Goal: Task Accomplishment & Management: Use online tool/utility

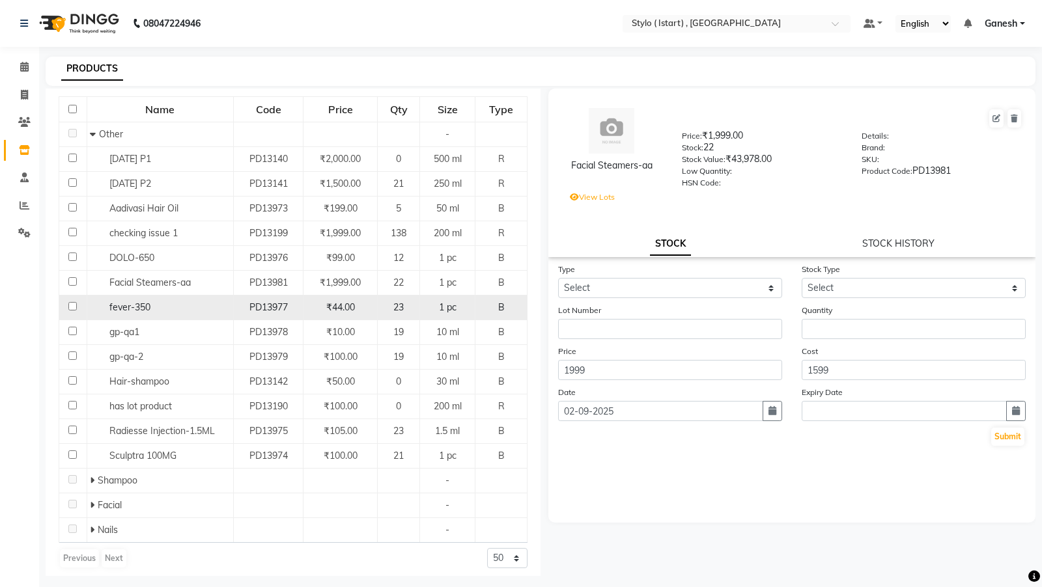
click at [117, 307] on span "fever-350" at bounding box center [129, 307] width 41 height 12
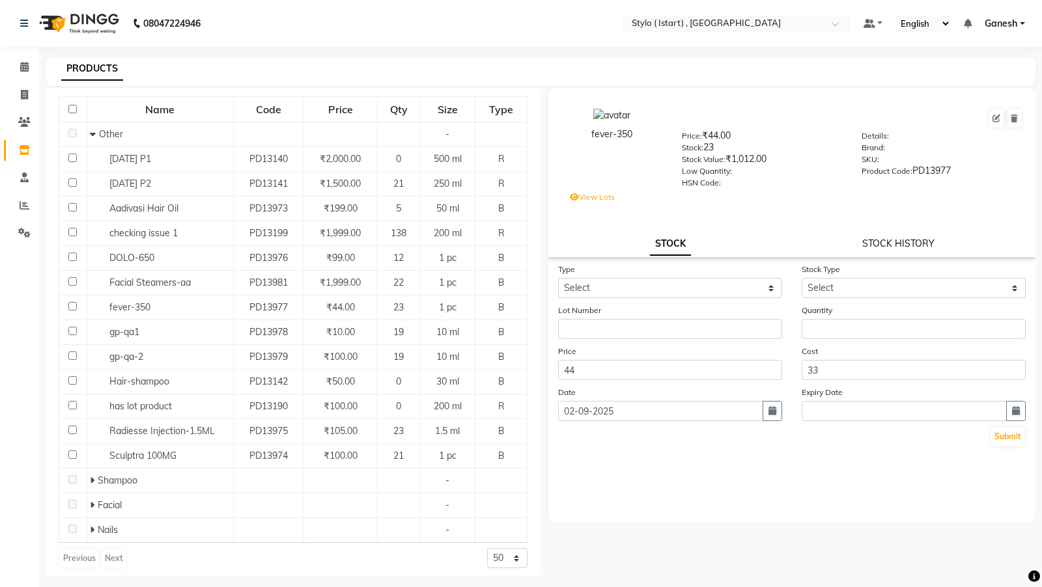
click at [878, 240] on link "STOCK HISTORY" at bounding box center [898, 244] width 72 height 12
select select "all"
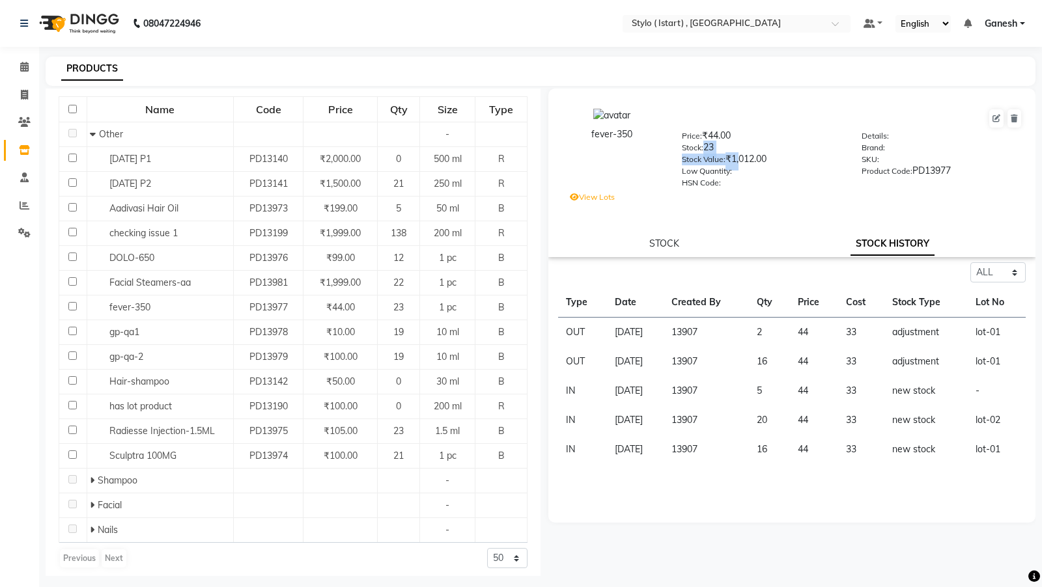
drag, startPoint x: 704, startPoint y: 146, endPoint x: 739, endPoint y: 158, distance: 37.1
click at [739, 158] on div "Price: ₹44.00 Stock: 23 Stock Value: ₹1,012.00 Low Quantity: HSN Code:" at bounding box center [762, 158] width 180 height 59
click at [709, 144] on div "Stock: 23" at bounding box center [762, 150] width 161 height 18
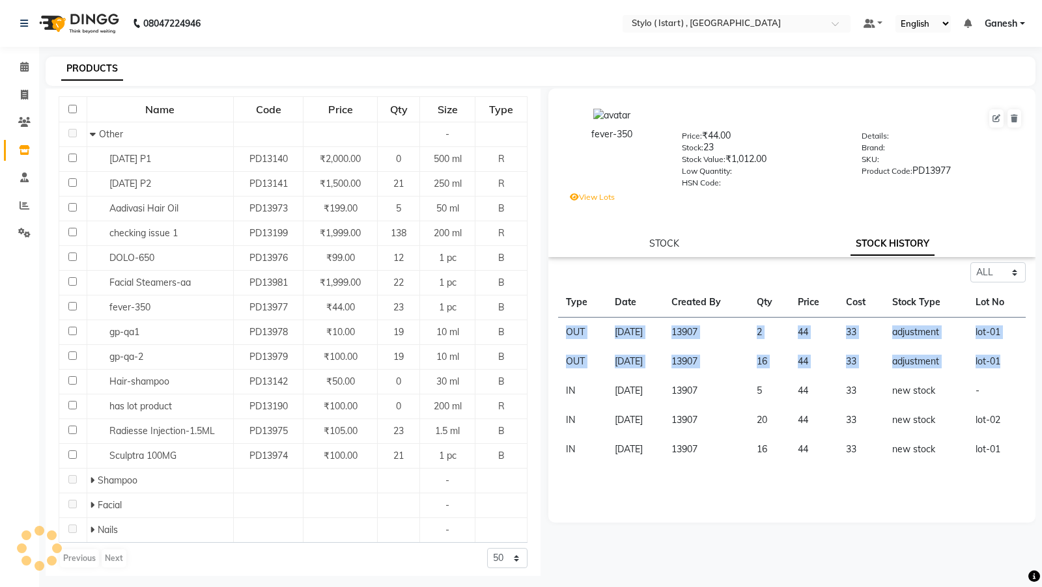
drag, startPoint x: 1017, startPoint y: 359, endPoint x: 565, endPoint y: 332, distance: 452.6
click at [565, 332] on tbody "OUT 01-09-2025 13907 2 44 33 adjustment lot-01 OUT 01-09-2025 13907 16 44 33 ad…" at bounding box center [791, 391] width 467 height 147
click at [976, 369] on td "lot-01" at bounding box center [996, 361] width 58 height 29
drag, startPoint x: 1004, startPoint y: 363, endPoint x: 566, endPoint y: 354, distance: 438.2
click at [566, 354] on tr "OUT 01-09-2025 13907 16 44 33 adjustment lot-01" at bounding box center [791, 361] width 467 height 29
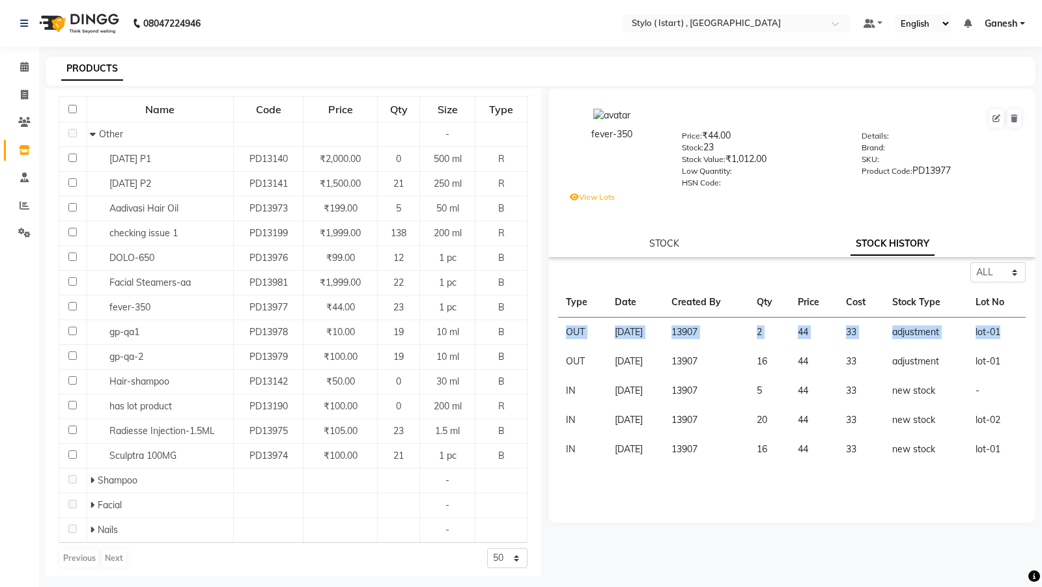
drag, startPoint x: 566, startPoint y: 332, endPoint x: 1009, endPoint y: 337, distance: 442.7
click at [1009, 337] on tr "OUT 01-09-2025 13907 2 44 33 adjustment lot-01" at bounding box center [791, 333] width 467 height 30
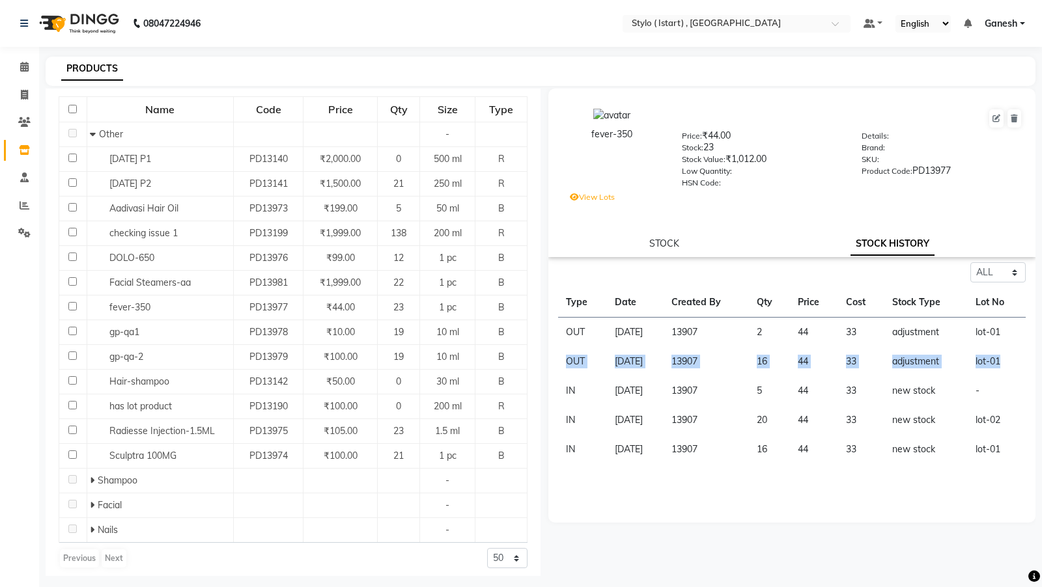
drag, startPoint x: 566, startPoint y: 363, endPoint x: 1014, endPoint y: 366, distance: 447.9
click at [1014, 366] on tr "OUT 01-09-2025 13907 16 44 33 adjustment lot-01" at bounding box center [791, 361] width 467 height 29
click at [982, 361] on td "lot-01" at bounding box center [996, 361] width 58 height 29
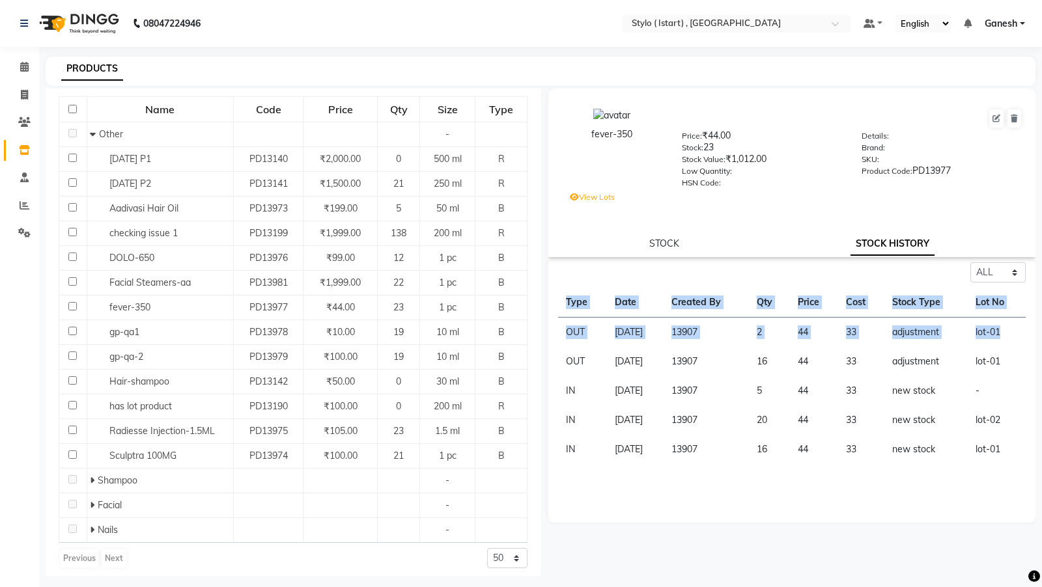
drag, startPoint x: 1005, startPoint y: 332, endPoint x: 556, endPoint y: 331, distance: 449.2
click at [556, 331] on div "Select ALL IN OUT Type Date Created By Qty Price Cost Stock Type Lot No OUT 01-…" at bounding box center [791, 363] width 487 height 202
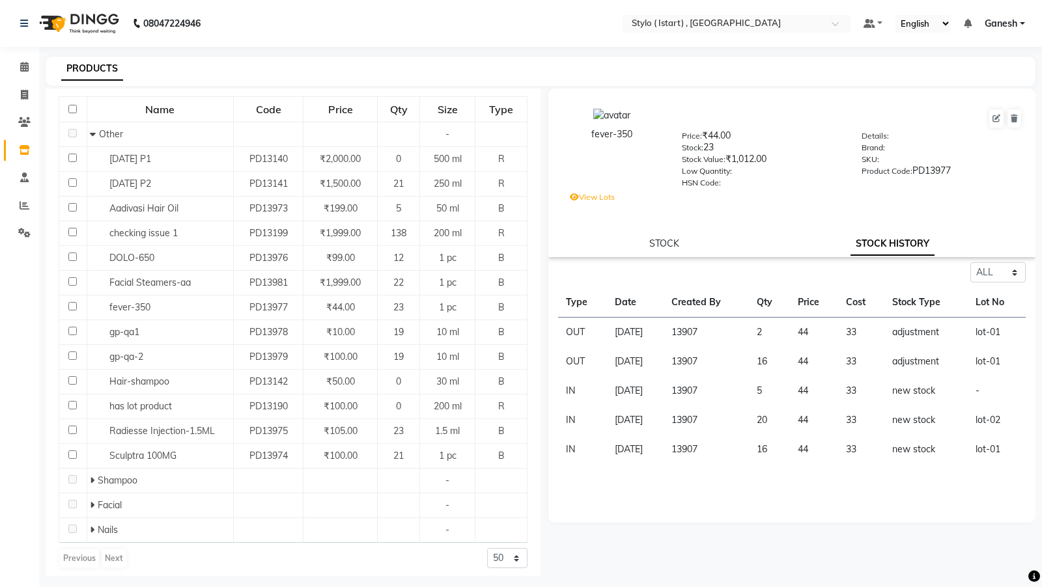
click at [592, 197] on label "View Lots" at bounding box center [592, 197] width 45 height 12
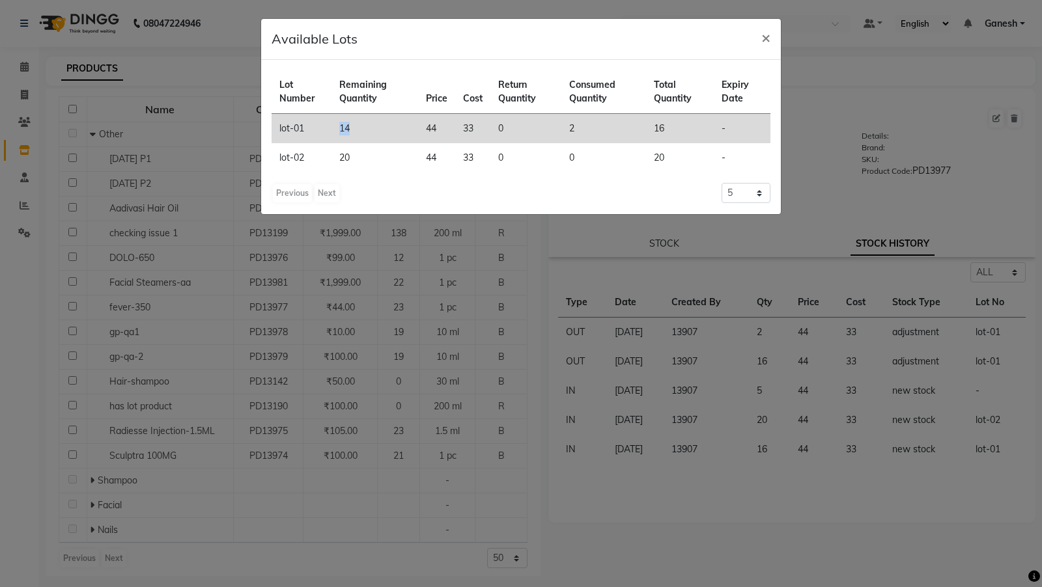
drag, startPoint x: 338, startPoint y: 131, endPoint x: 359, endPoint y: 128, distance: 21.1
click at [359, 128] on td "14" at bounding box center [374, 129] width 86 height 30
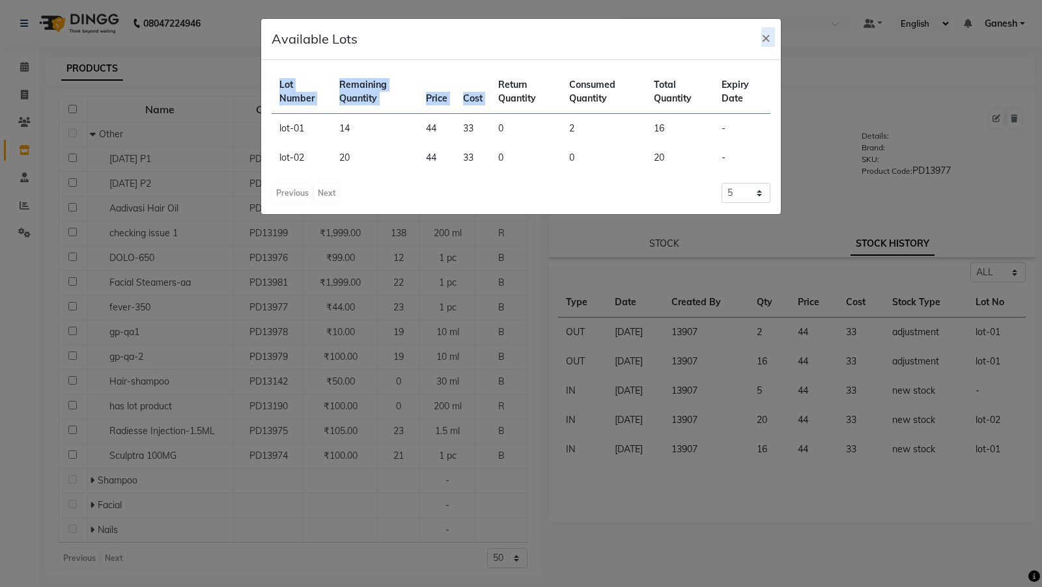
drag, startPoint x: 511, startPoint y: 34, endPoint x: 511, endPoint y: 66, distance: 31.9
click at [511, 67] on div "Available Lots × Lot Number Remaining Quantity Price Cost Return Quantity Consu…" at bounding box center [520, 116] width 521 height 197
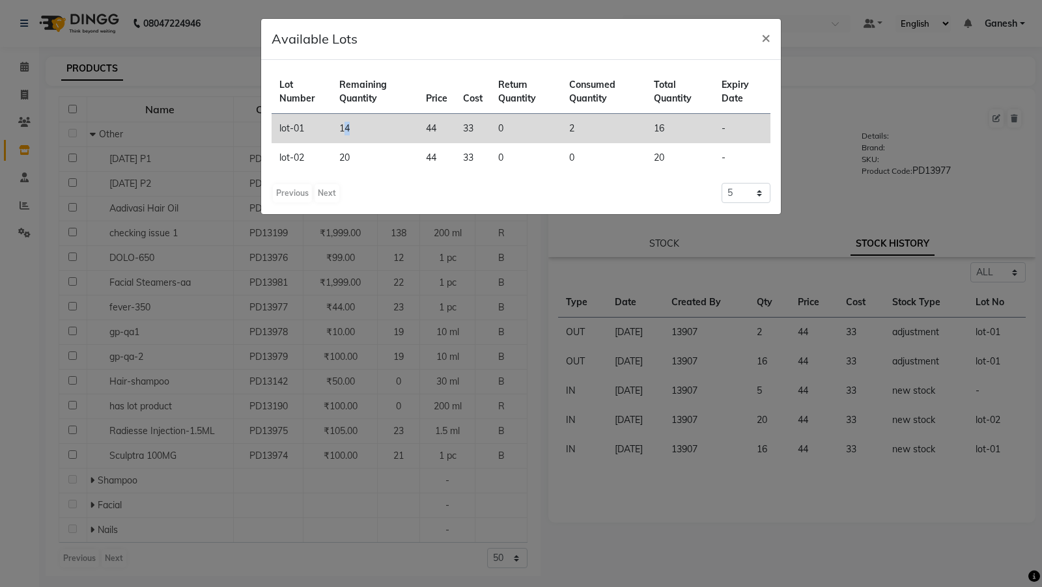
drag, startPoint x: 342, startPoint y: 128, endPoint x: 353, endPoint y: 128, distance: 10.4
click at [353, 128] on td "14" at bounding box center [374, 129] width 86 height 30
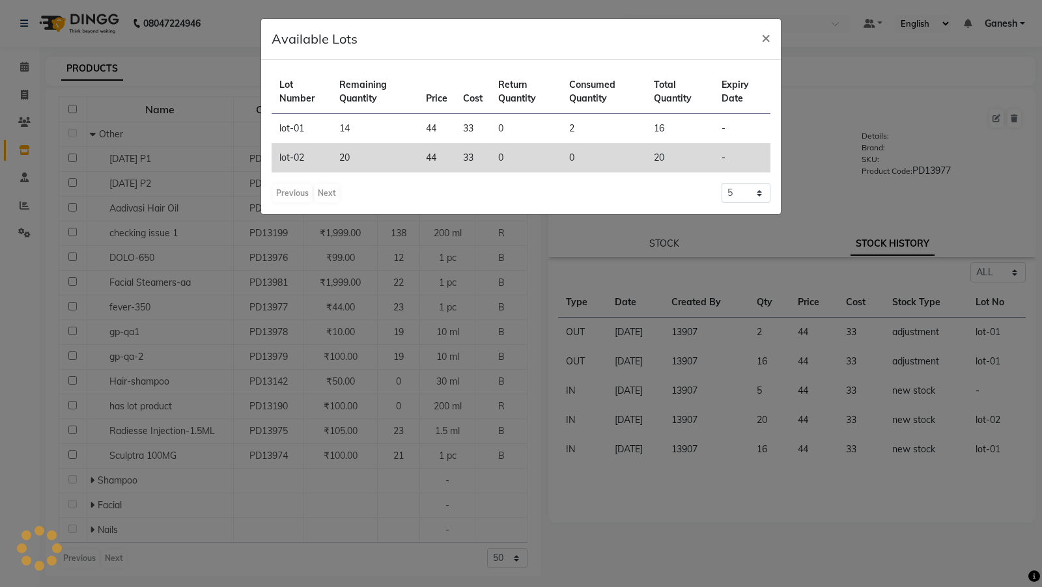
drag, startPoint x: 341, startPoint y: 129, endPoint x: 358, endPoint y: 153, distance: 29.4
click at [358, 153] on tbody "lot-01 14 44 33 0 2 16 - lot-02 20 44 33 0 0 20 -" at bounding box center [520, 143] width 499 height 59
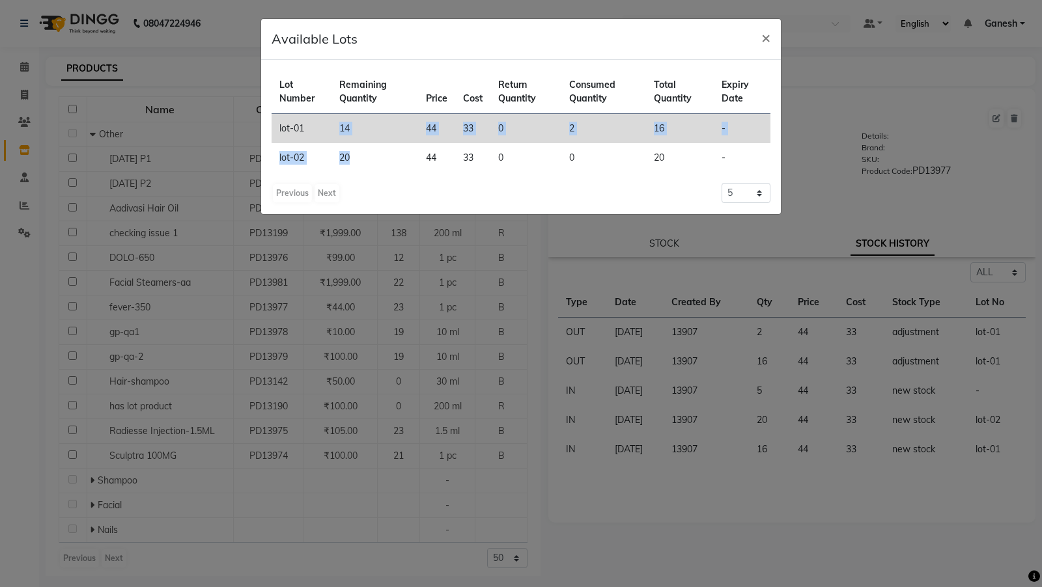
drag, startPoint x: 358, startPoint y: 153, endPoint x: 315, endPoint y: 121, distance: 53.5
click at [315, 121] on tbody "lot-01 14 44 33 0 2 16 - lot-02 20 44 33 0 0 20 -" at bounding box center [520, 143] width 499 height 59
click at [336, 130] on td "14" at bounding box center [374, 129] width 86 height 30
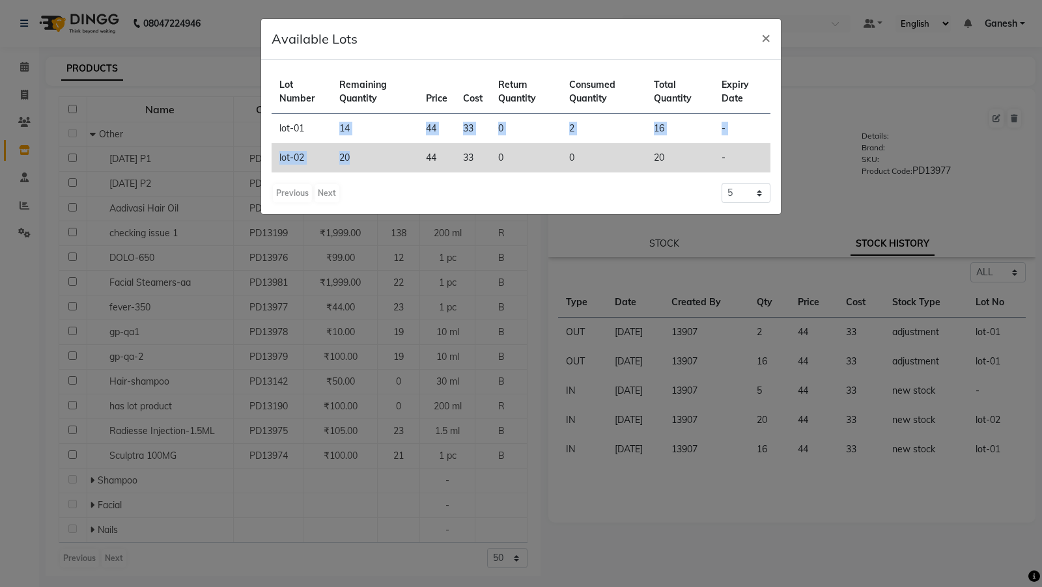
drag, startPoint x: 339, startPoint y: 128, endPoint x: 357, endPoint y: 155, distance: 32.3
click at [357, 155] on tbody "lot-01 14 44 33 0 2 16 - lot-02 20 44 33 0 0 20 -" at bounding box center [520, 143] width 499 height 59
click at [357, 155] on td "20" at bounding box center [374, 157] width 86 height 29
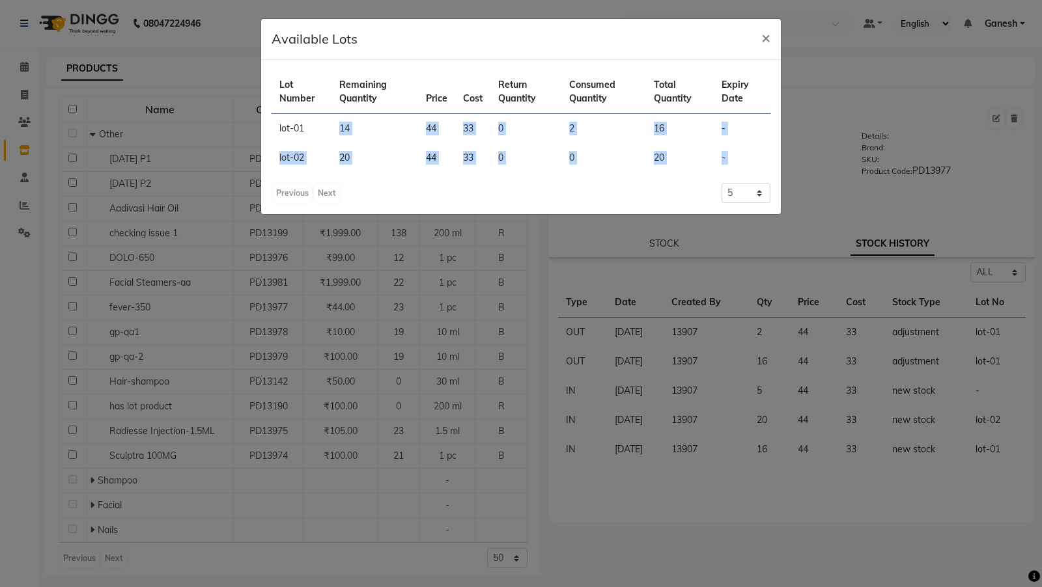
drag, startPoint x: 339, startPoint y: 125, endPoint x: 360, endPoint y: 174, distance: 53.7
click at [360, 174] on div "Lot Number Remaining Quantity Price Cost Return Quantity Consumed Quantity Tota…" at bounding box center [520, 137] width 519 height 154
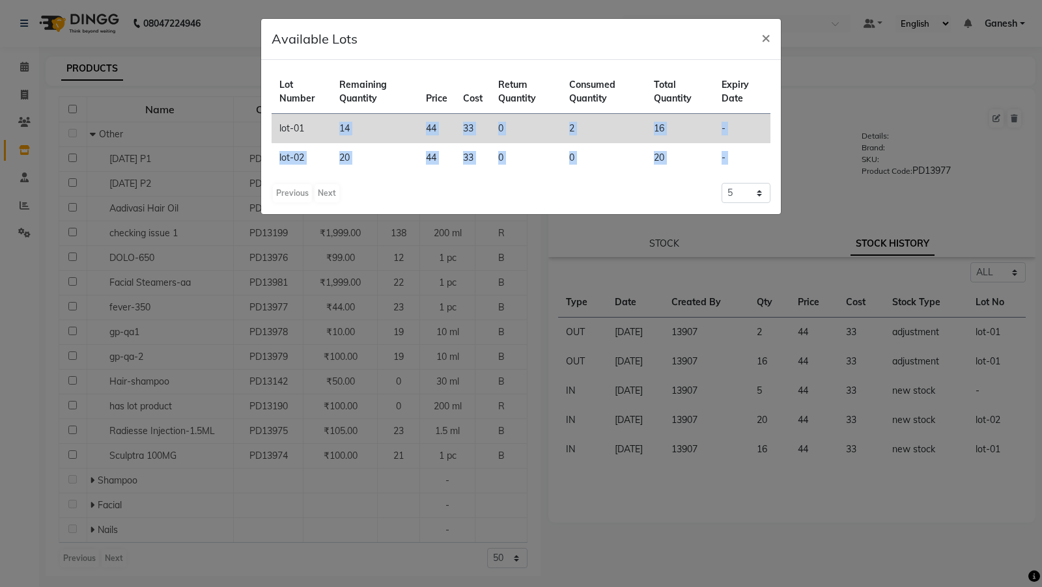
click at [340, 136] on td "14" at bounding box center [374, 129] width 86 height 30
drag, startPoint x: 355, startPoint y: 122, endPoint x: 331, endPoint y: 124, distance: 24.2
click at [331, 124] on td "14" at bounding box center [374, 129] width 86 height 30
click at [343, 126] on td "14" at bounding box center [374, 129] width 86 height 30
drag, startPoint x: 356, startPoint y: 124, endPoint x: 277, endPoint y: 128, distance: 79.5
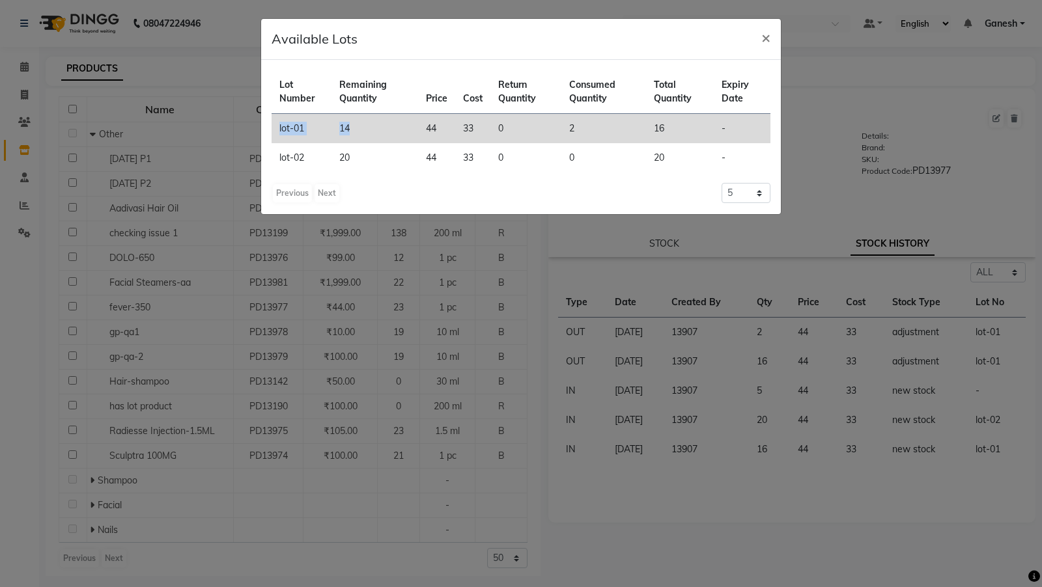
click at [277, 128] on tr "lot-01 14 44 33 0 2 16 -" at bounding box center [520, 129] width 499 height 30
click at [333, 130] on td "14" at bounding box center [374, 129] width 86 height 30
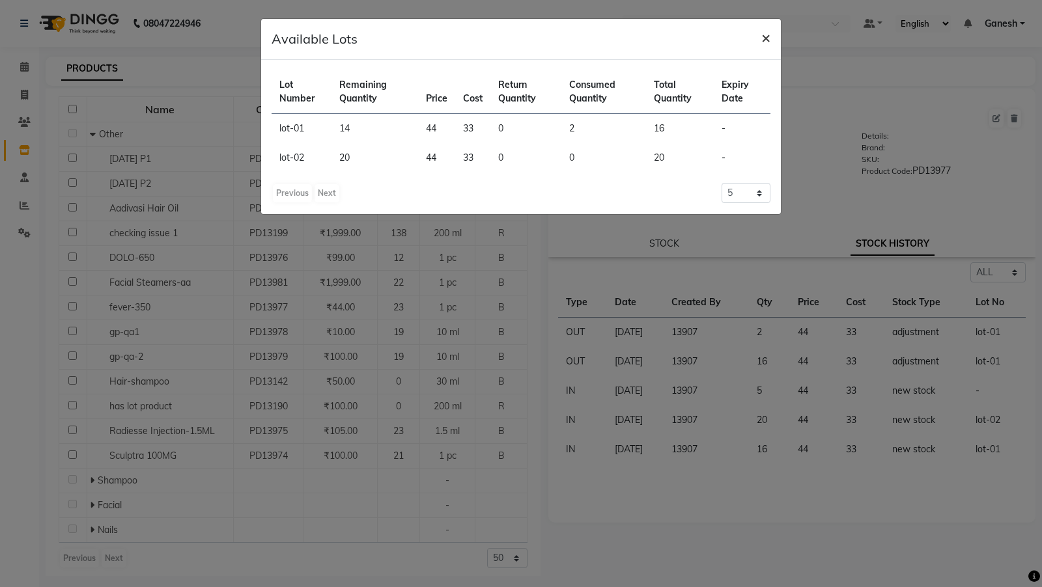
click at [768, 40] on span "×" at bounding box center [765, 37] width 9 height 20
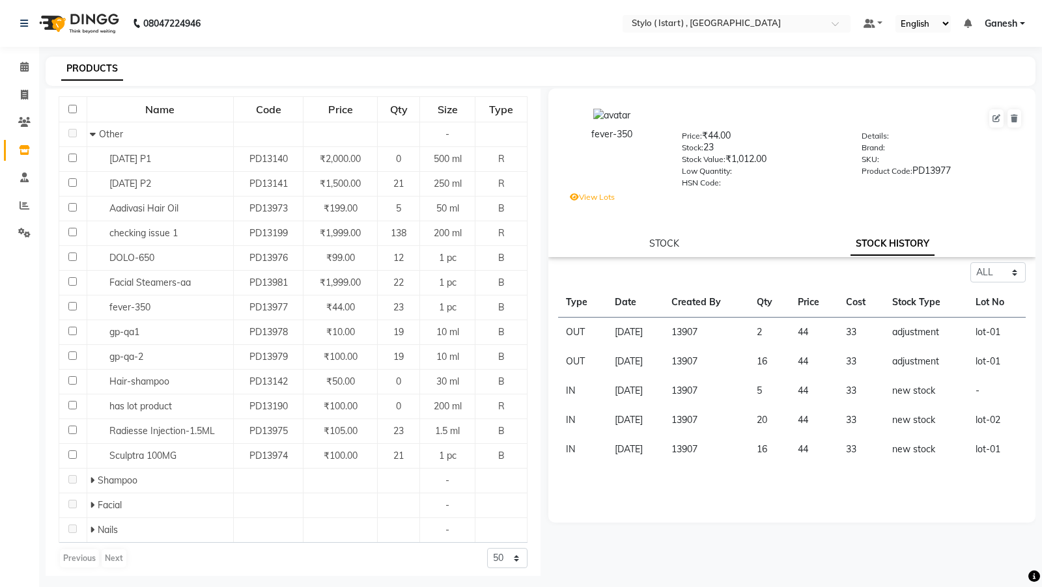
drag, startPoint x: 708, startPoint y: 149, endPoint x: 724, endPoint y: 150, distance: 16.3
click at [724, 150] on div "Stock: 23" at bounding box center [762, 150] width 161 height 18
drag, startPoint x: 706, startPoint y: 148, endPoint x: 716, endPoint y: 153, distance: 10.8
click at [716, 153] on div "Price: ₹44.00 Stock: 23 Stock Value: ₹1,012.00 Low Quantity: HSN Code:" at bounding box center [762, 158] width 180 height 59
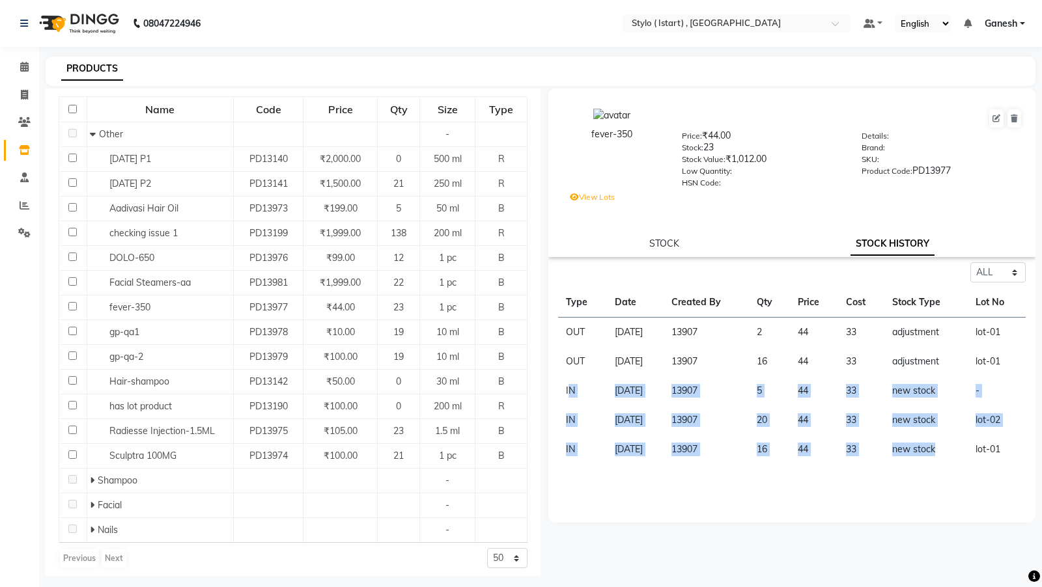
drag, startPoint x: 568, startPoint y: 391, endPoint x: 962, endPoint y: 455, distance: 399.7
click at [962, 455] on tbody "OUT 01-09-2025 13907 2 44 33 adjustment lot-01 OUT 01-09-2025 13907 16 44 33 ad…" at bounding box center [791, 391] width 467 height 147
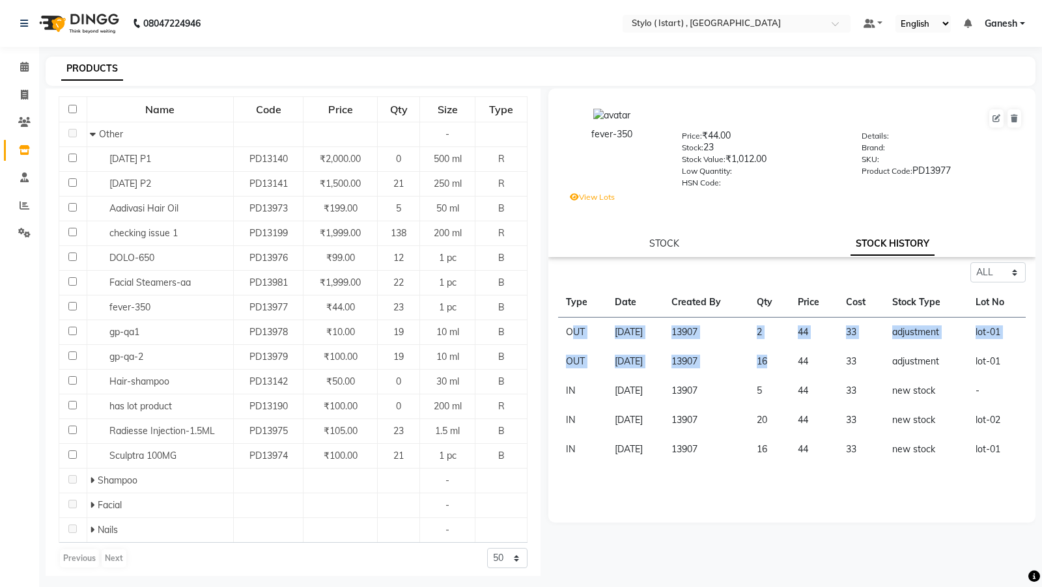
drag, startPoint x: 795, startPoint y: 367, endPoint x: 570, endPoint y: 335, distance: 227.4
click at [570, 335] on tbody "OUT 01-09-2025 13907 2 44 33 adjustment lot-01 OUT 01-09-2025 13907 16 44 33 ad…" at bounding box center [791, 391] width 467 height 147
click at [600, 199] on label "View Lots" at bounding box center [592, 197] width 45 height 12
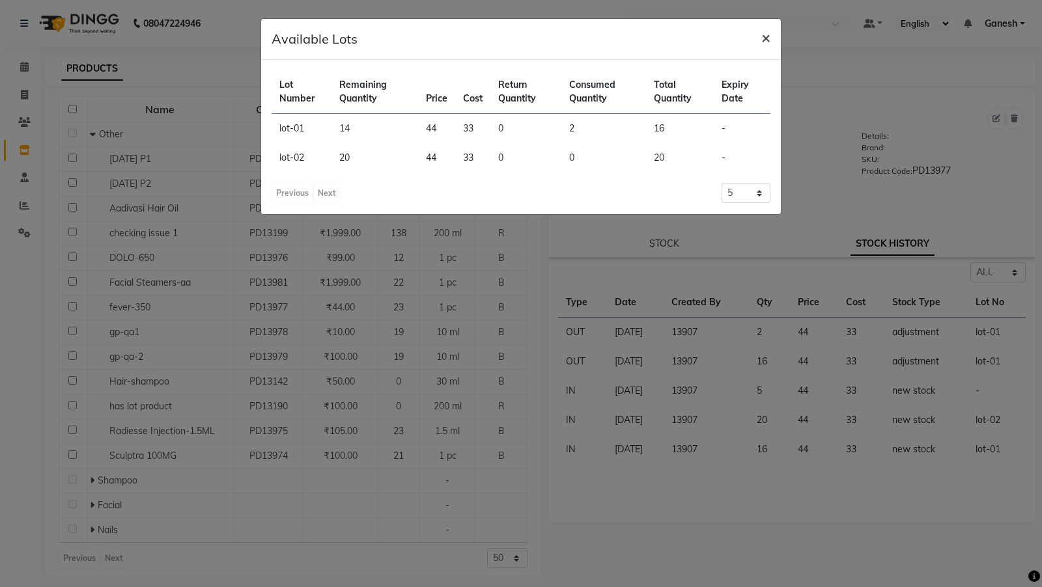
click at [763, 40] on span "×" at bounding box center [765, 37] width 9 height 20
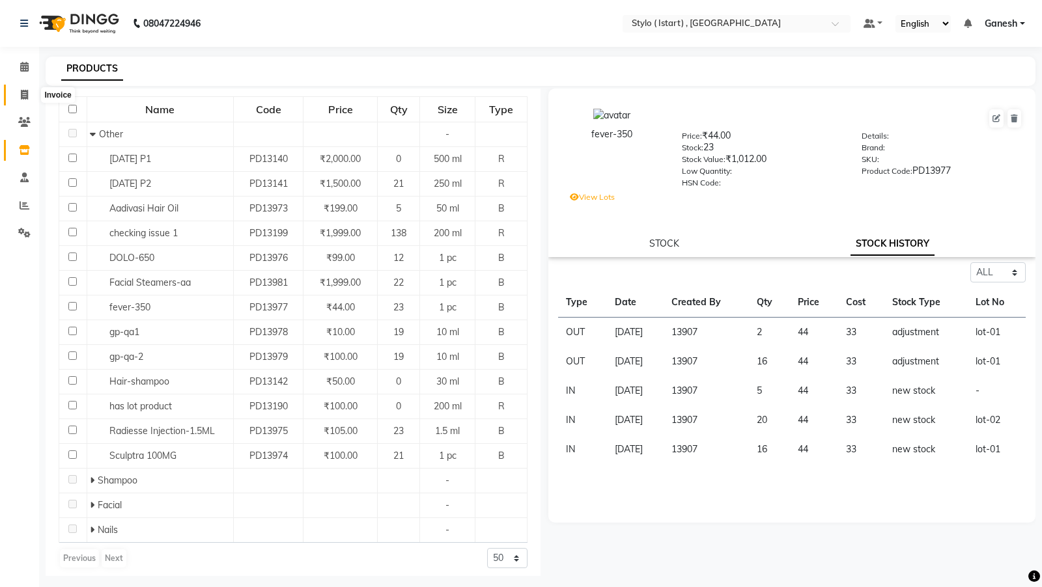
click at [30, 99] on span at bounding box center [24, 95] width 23 height 15
select select "service"
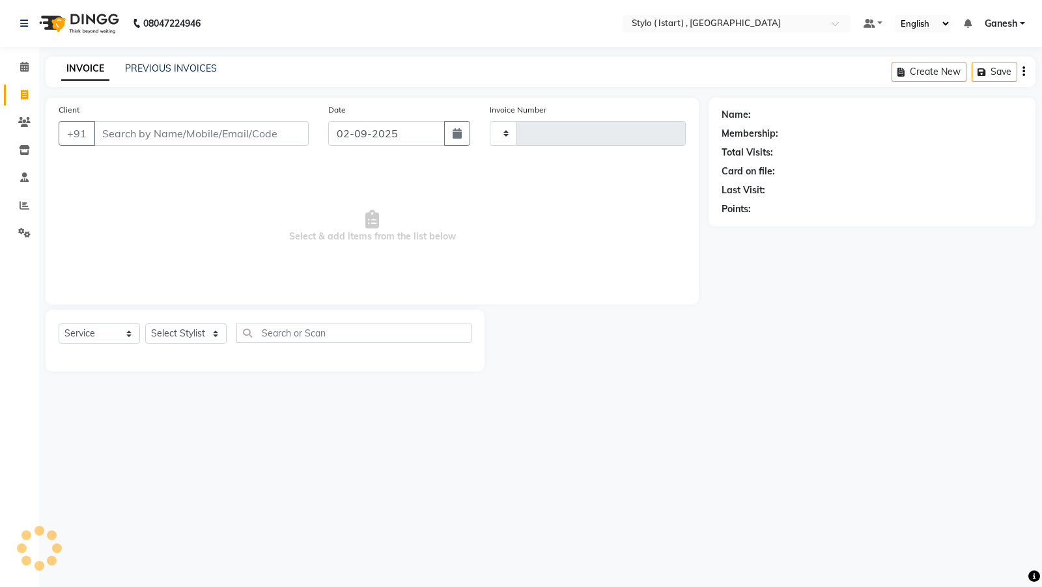
type input "0046"
select select "7329"
click at [20, 122] on icon at bounding box center [24, 122] width 12 height 10
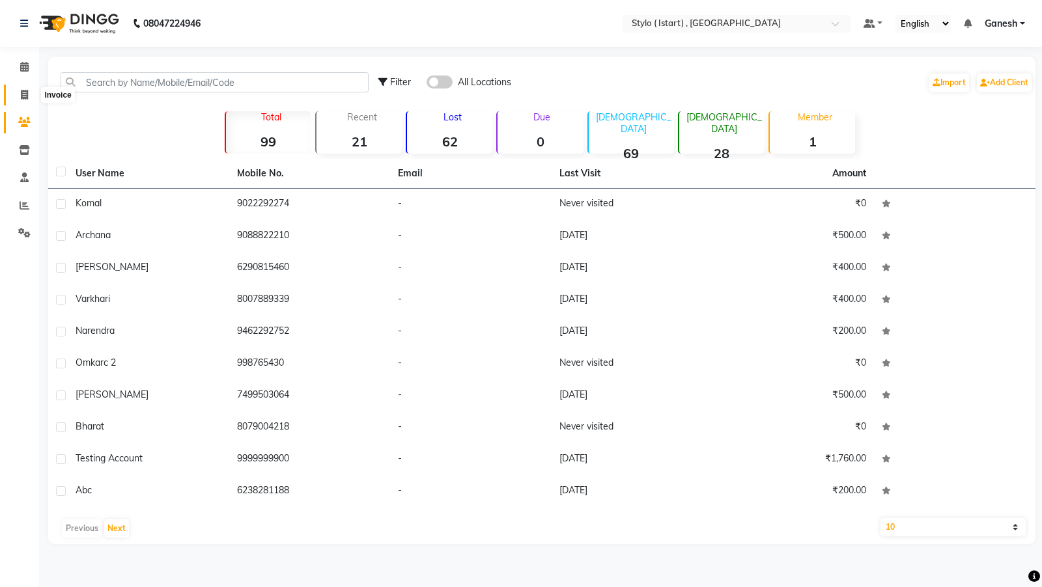
click at [24, 93] on icon at bounding box center [24, 95] width 7 height 10
select select "service"
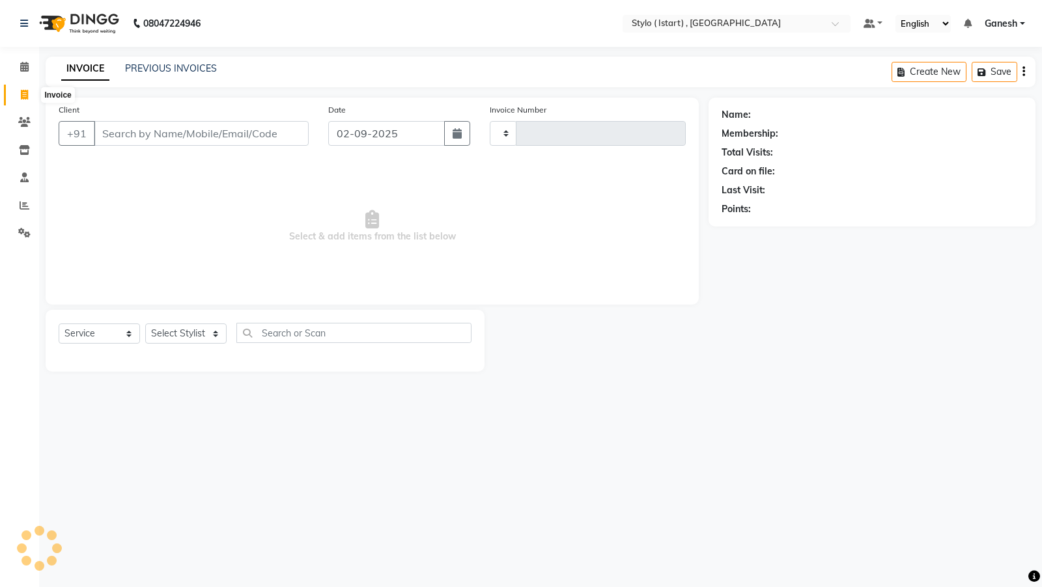
type input "0046"
select select "7329"
drag, startPoint x: 174, startPoint y: 141, endPoint x: 98, endPoint y: 131, distance: 77.4
click at [98, 131] on input "ganesh Poul" at bounding box center [168, 133] width 148 height 25
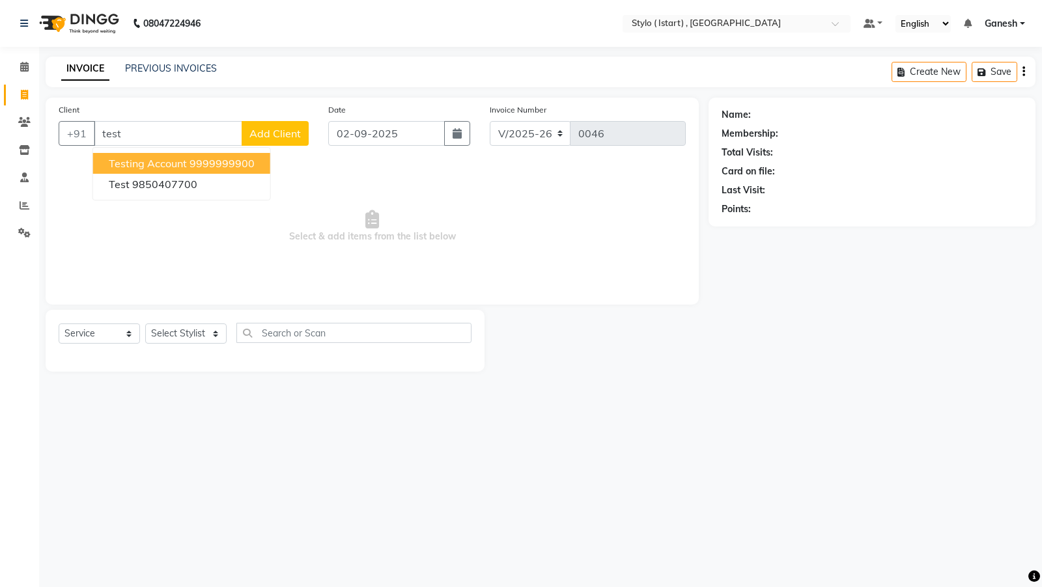
click at [122, 159] on span "testing account" at bounding box center [148, 163] width 78 height 13
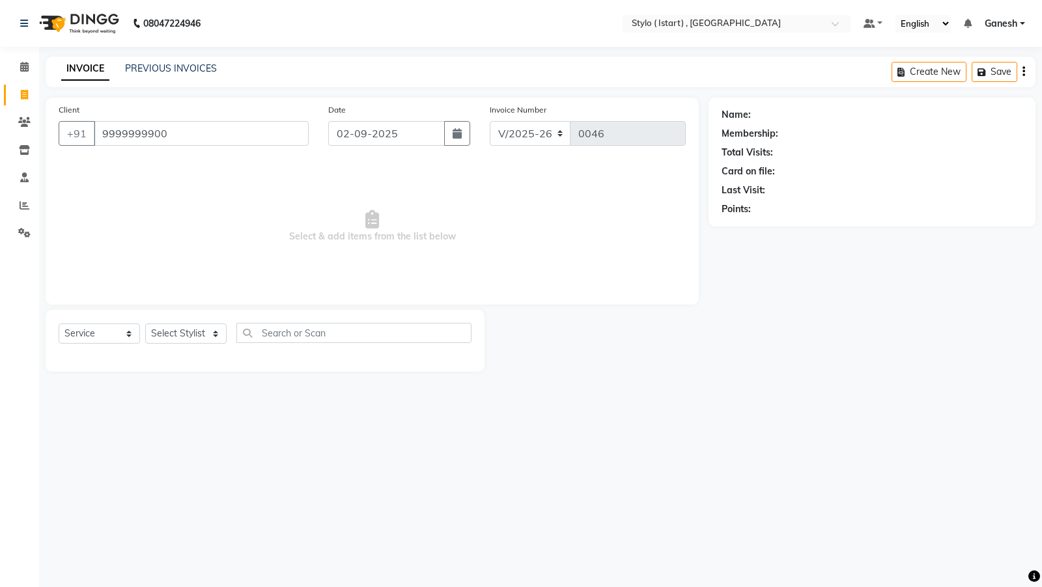
type input "9999999900"
click at [111, 337] on select "Select Service Product Membership Package Voucher Prepaid Gift Card" at bounding box center [99, 334] width 81 height 20
select select "product"
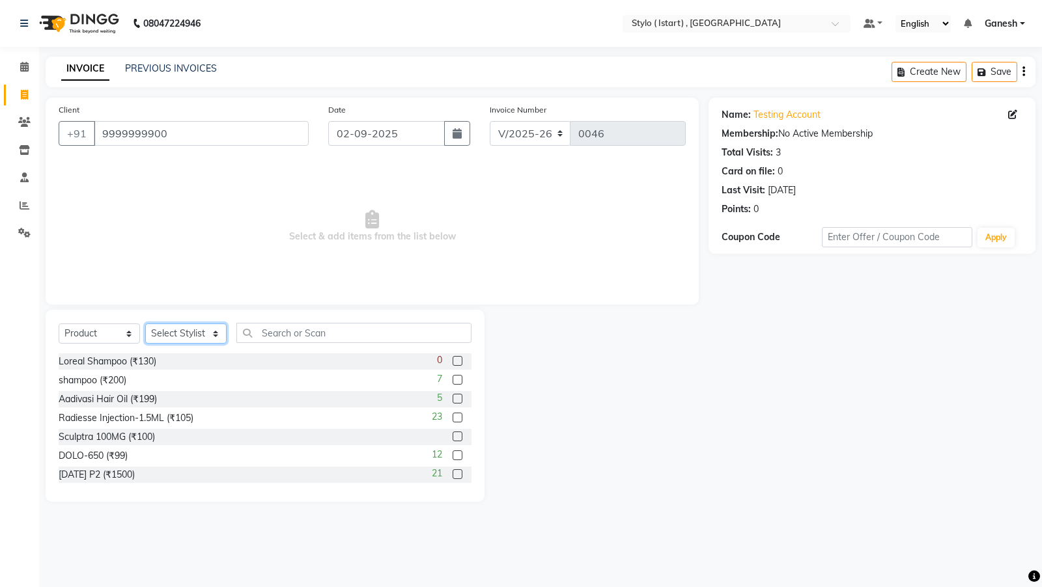
click at [173, 325] on select "Select Stylist Alina Divyani Leena Priya QA Staff Rosy" at bounding box center [185, 334] width 81 height 20
select select "87495"
click at [372, 364] on div "Loreal Shampoo (₹130) 0" at bounding box center [265, 361] width 413 height 16
click at [126, 364] on div "Loreal Shampoo (₹130)" at bounding box center [108, 362] width 98 height 14
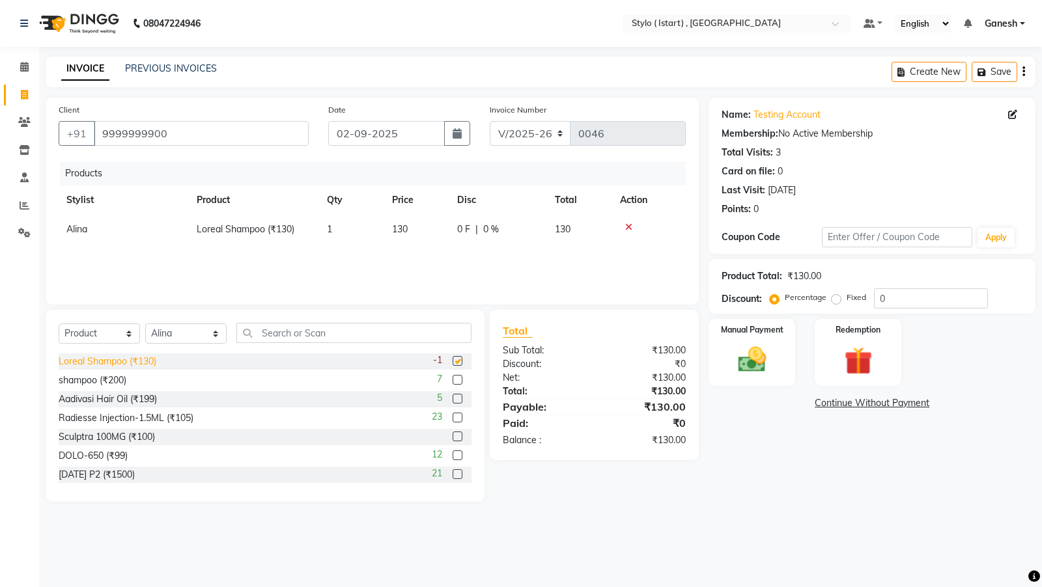
checkbox input "false"
click at [630, 223] on icon at bounding box center [628, 227] width 7 height 9
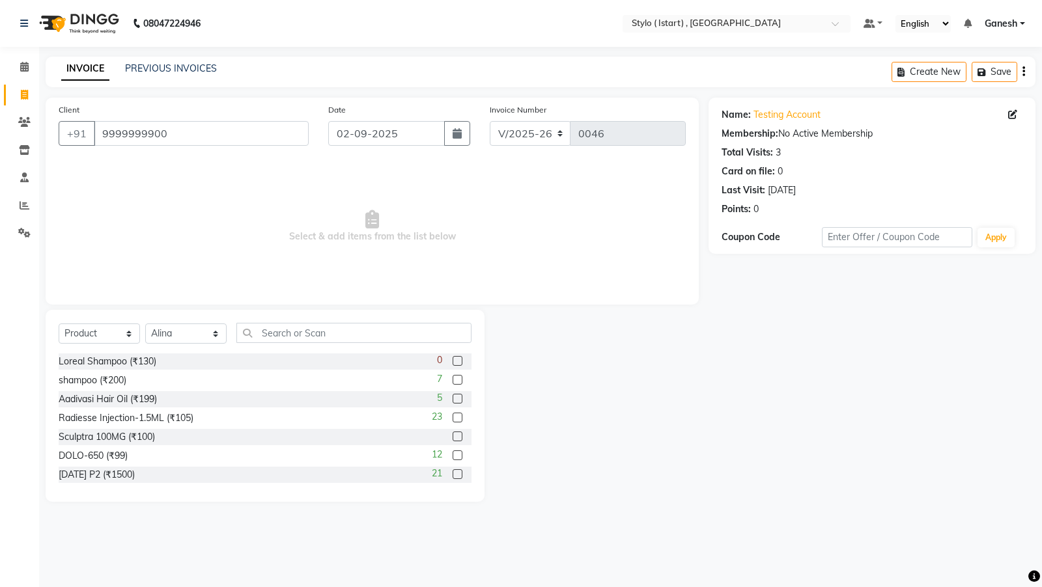
click at [433, 376] on div "shampoo (₹200) 7" at bounding box center [265, 380] width 413 height 16
click at [439, 380] on span "7" at bounding box center [439, 379] width 5 height 14
click at [455, 380] on label at bounding box center [457, 380] width 10 height 10
click at [455, 380] on input "checkbox" at bounding box center [456, 380] width 8 height 8
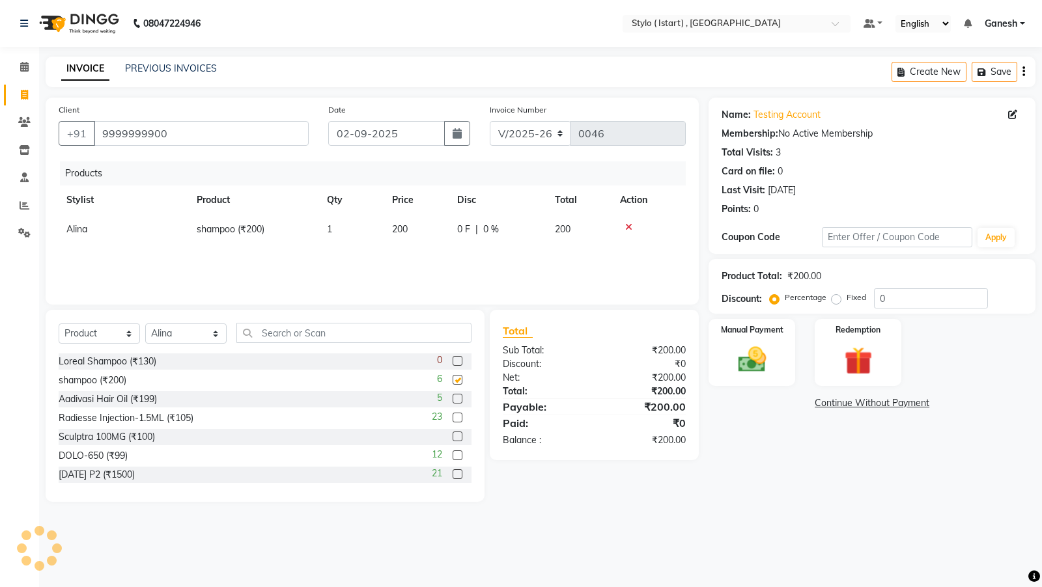
checkbox input "false"
click at [456, 398] on label at bounding box center [457, 399] width 10 height 10
click at [456, 398] on input "checkbox" at bounding box center [456, 399] width 8 height 8
checkbox input "false"
click at [454, 415] on label at bounding box center [457, 418] width 10 height 10
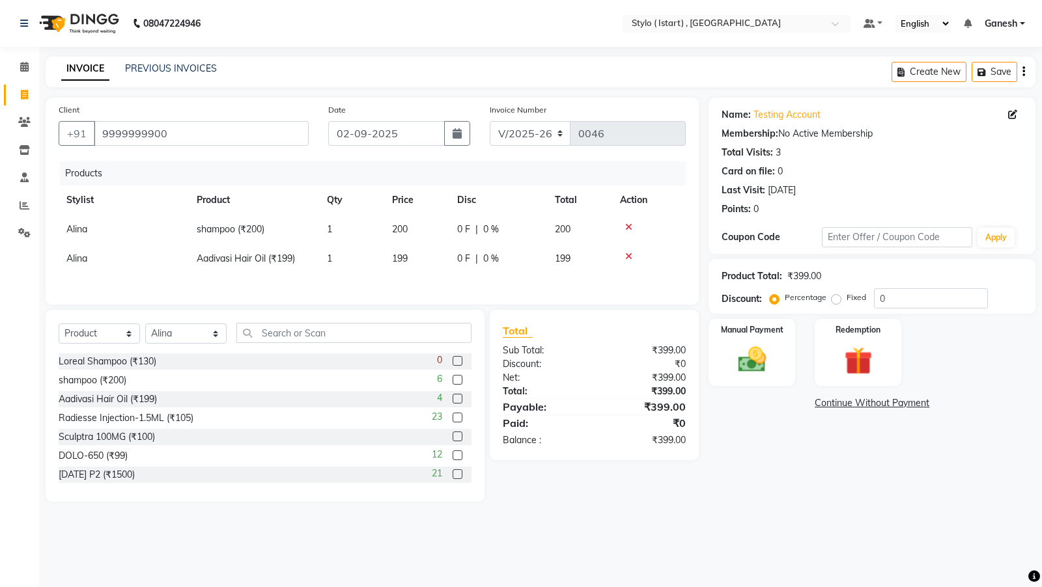
click at [454, 415] on input "checkbox" at bounding box center [456, 418] width 8 height 8
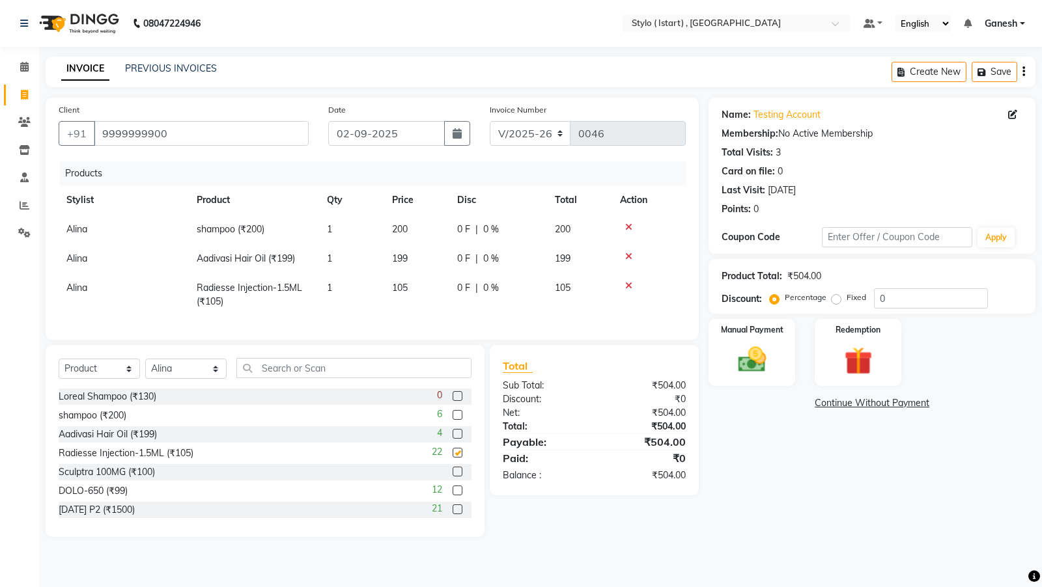
checkbox input "false"
click at [432, 447] on span "22" at bounding box center [437, 452] width 10 height 14
click at [443, 471] on div "Sculptra 100MG (₹100)" at bounding box center [265, 472] width 413 height 16
click at [456, 473] on label at bounding box center [457, 472] width 10 height 10
click at [456, 473] on input "checkbox" at bounding box center [456, 472] width 8 height 8
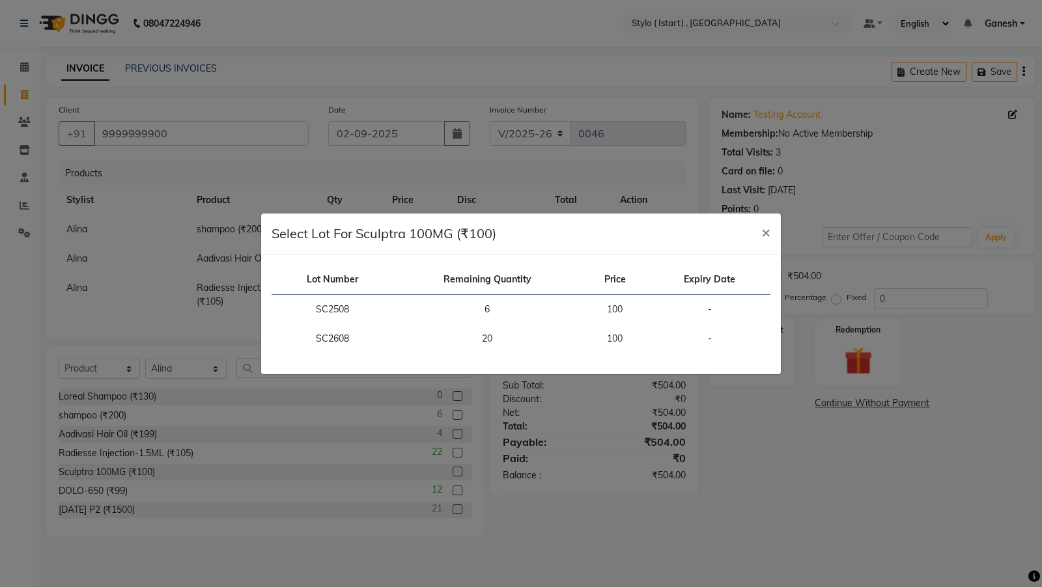
click at [63, 469] on ngb-modal-window "Select Lot For Sculptra 100MG (₹100) × Lot Number Remaining Quantity Price Expi…" at bounding box center [521, 293] width 1042 height 587
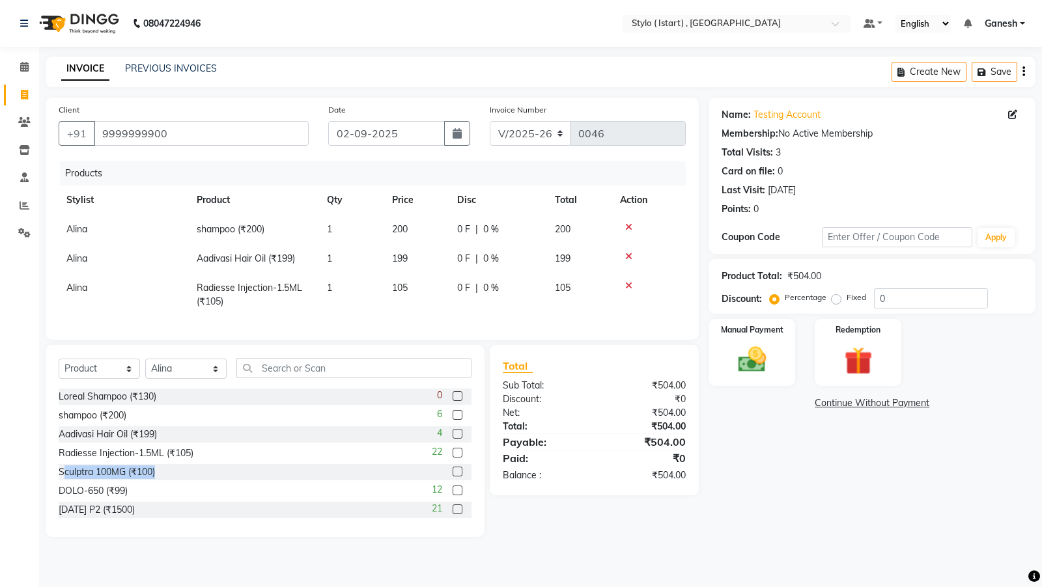
drag, startPoint x: 169, startPoint y: 477, endPoint x: 62, endPoint y: 479, distance: 106.8
click at [62, 479] on div "Sculptra 100MG (₹100)" at bounding box center [265, 472] width 413 height 16
click at [456, 472] on label at bounding box center [457, 472] width 10 height 10
click at [456, 472] on input "checkbox" at bounding box center [456, 472] width 8 height 8
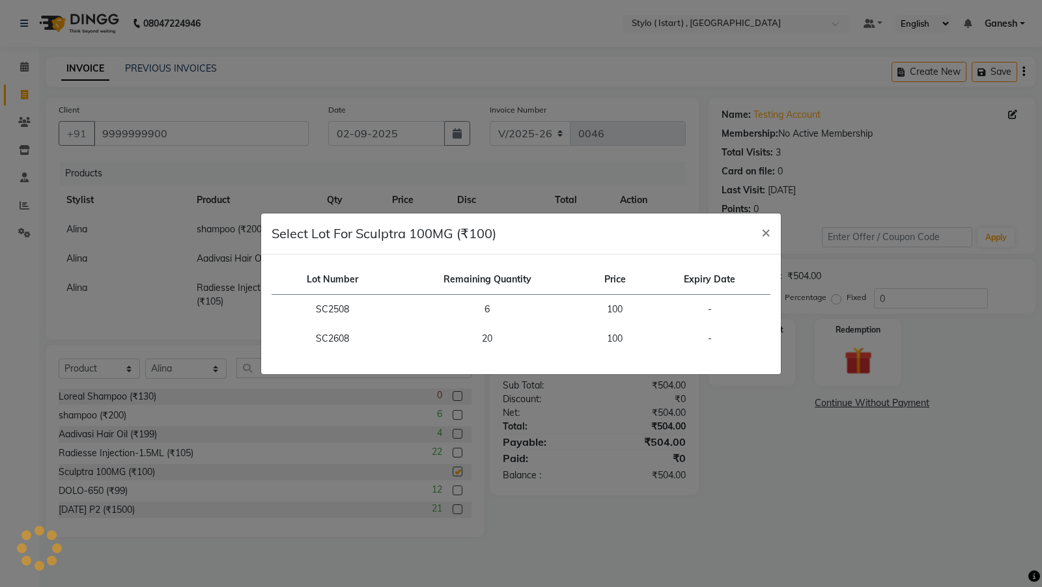
checkbox input "false"
click at [746, 236] on div "Select Lot For Sculptra 100MG (₹100) ×" at bounding box center [520, 234] width 519 height 41
click at [777, 236] on button "×" at bounding box center [766, 232] width 30 height 36
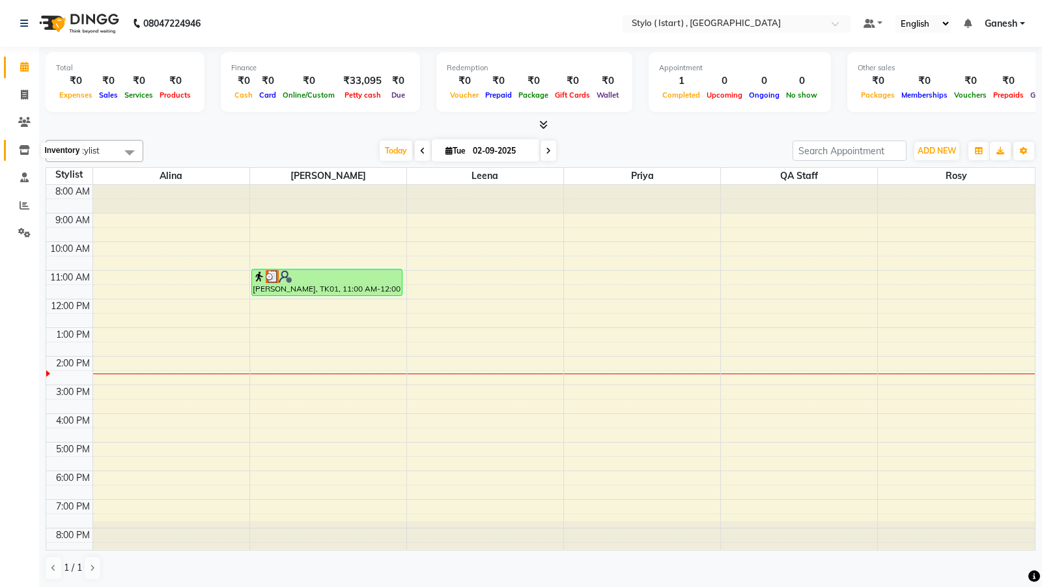
click at [19, 152] on icon at bounding box center [24, 150] width 11 height 10
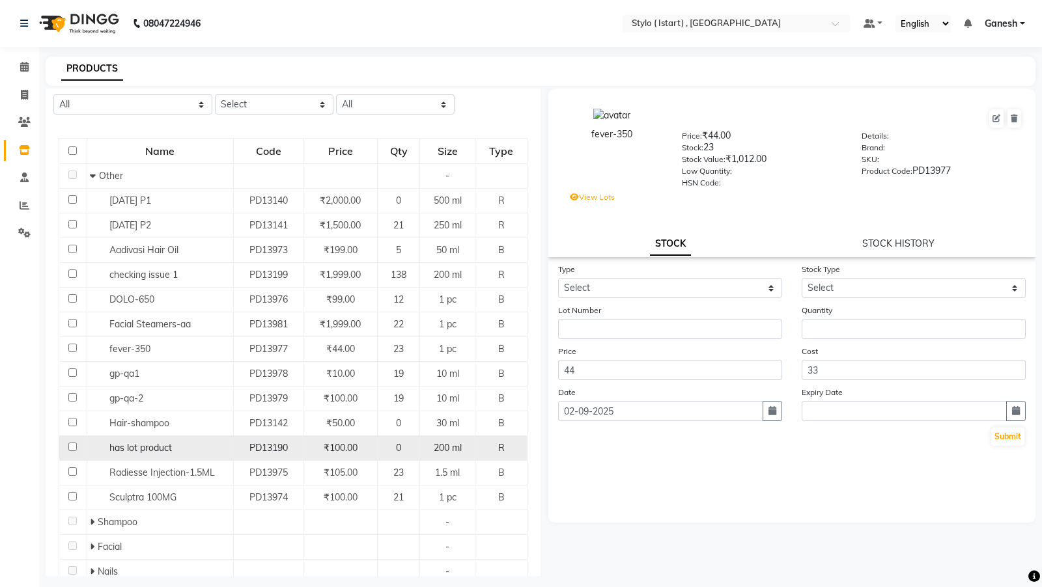
scroll to position [94, 0]
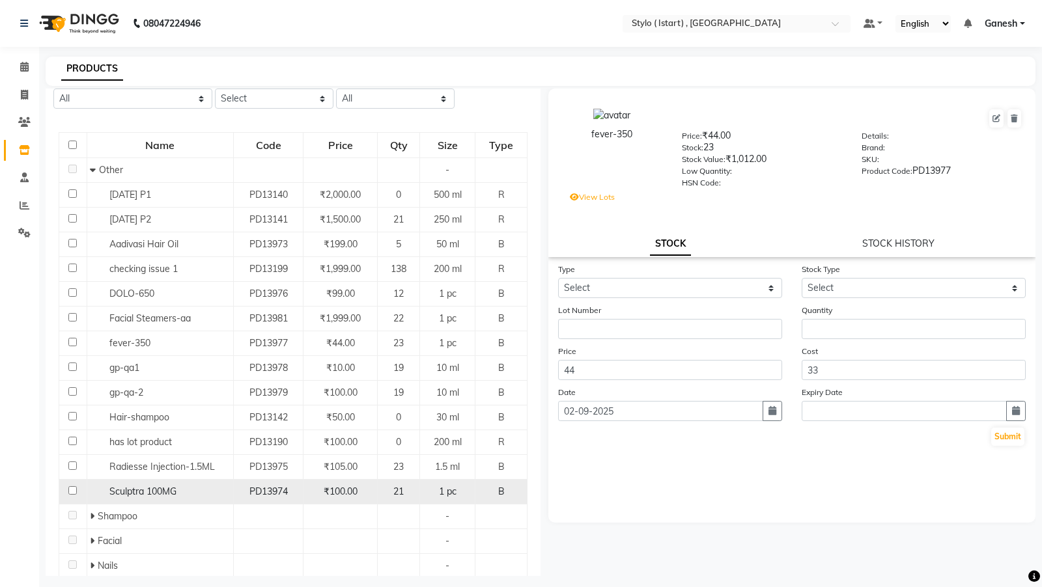
click at [151, 487] on span "Sculptra 100MG" at bounding box center [142, 492] width 67 height 12
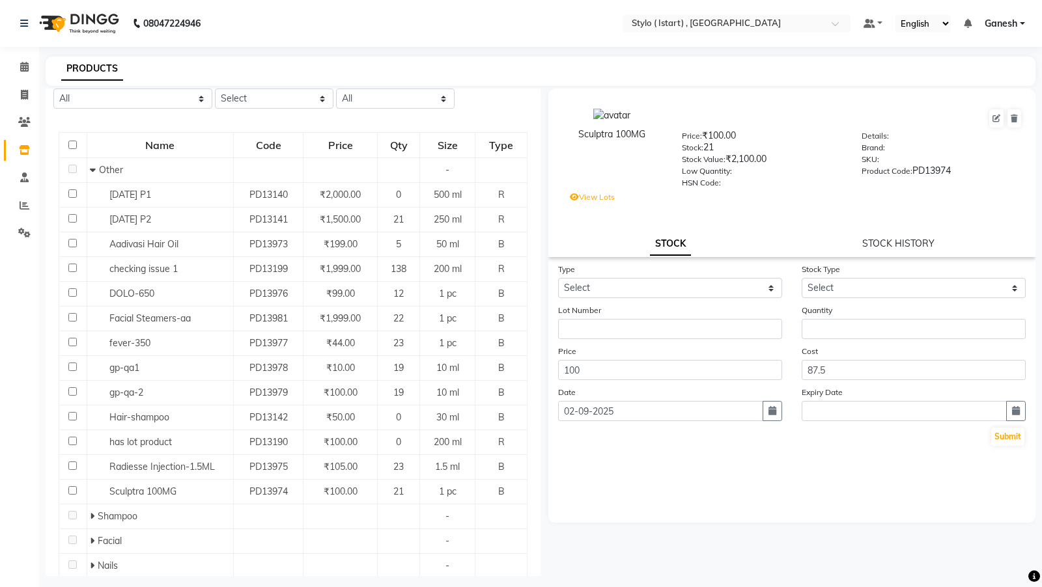
click at [782, 154] on div "Stock Value: ₹2,100.00" at bounding box center [762, 161] width 161 height 18
click at [579, 197] on label "View Lots" at bounding box center [592, 197] width 45 height 12
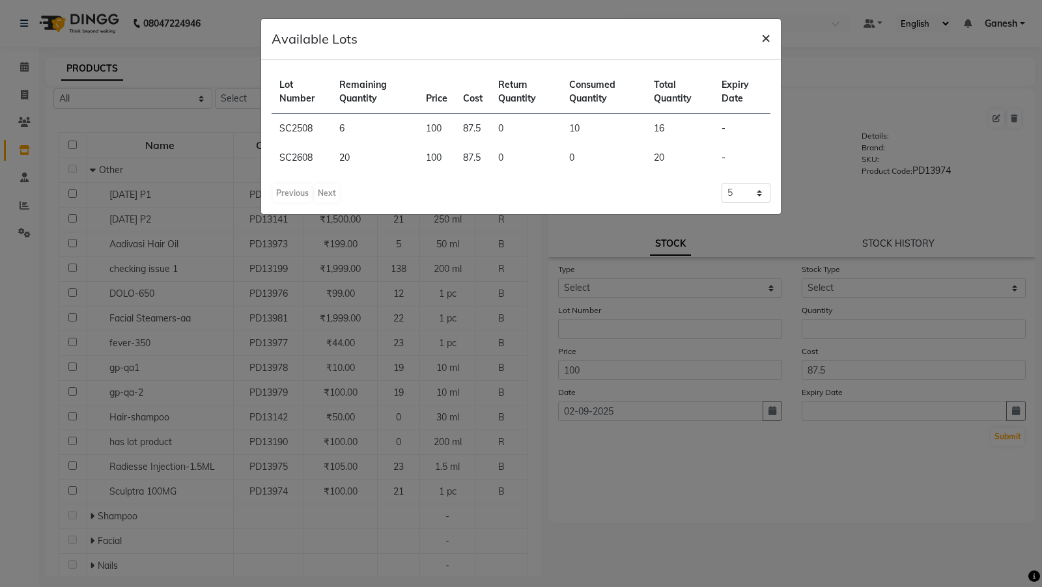
click at [764, 41] on span "×" at bounding box center [765, 37] width 9 height 20
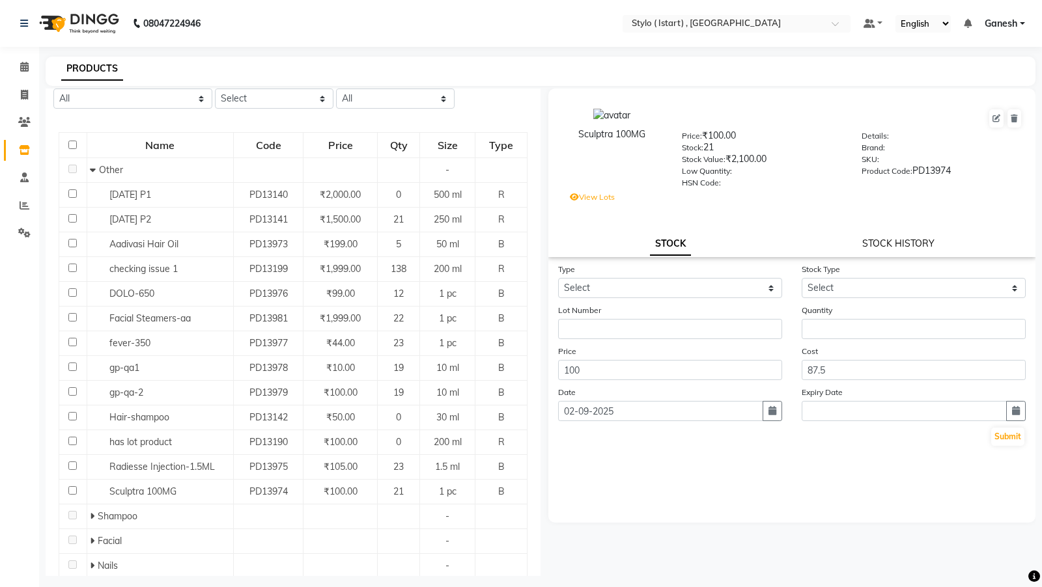
click at [882, 245] on link "STOCK HISTORY" at bounding box center [898, 244] width 72 height 12
select select "all"
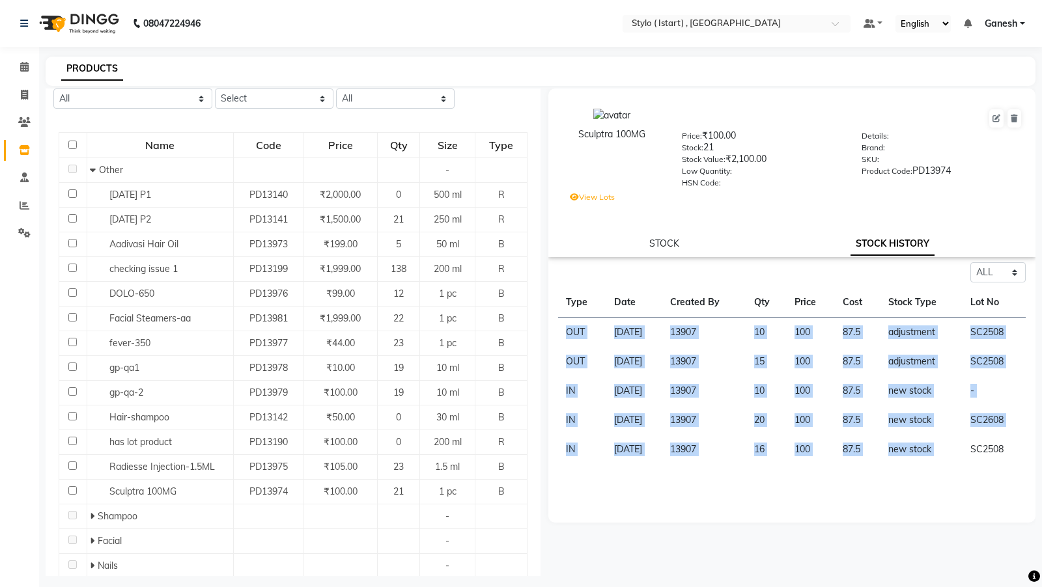
drag, startPoint x: 560, startPoint y: 331, endPoint x: 969, endPoint y: 445, distance: 424.2
click at [969, 445] on tbody "OUT [DATE] 13907 10 100 87.5 adjustment SC2508 OUT [DATE] 13907 15 100 87.5 adj…" at bounding box center [791, 391] width 467 height 147
drag, startPoint x: 704, startPoint y: 149, endPoint x: 727, endPoint y: 150, distance: 22.8
click at [727, 150] on div "Stock: 21" at bounding box center [762, 150] width 161 height 18
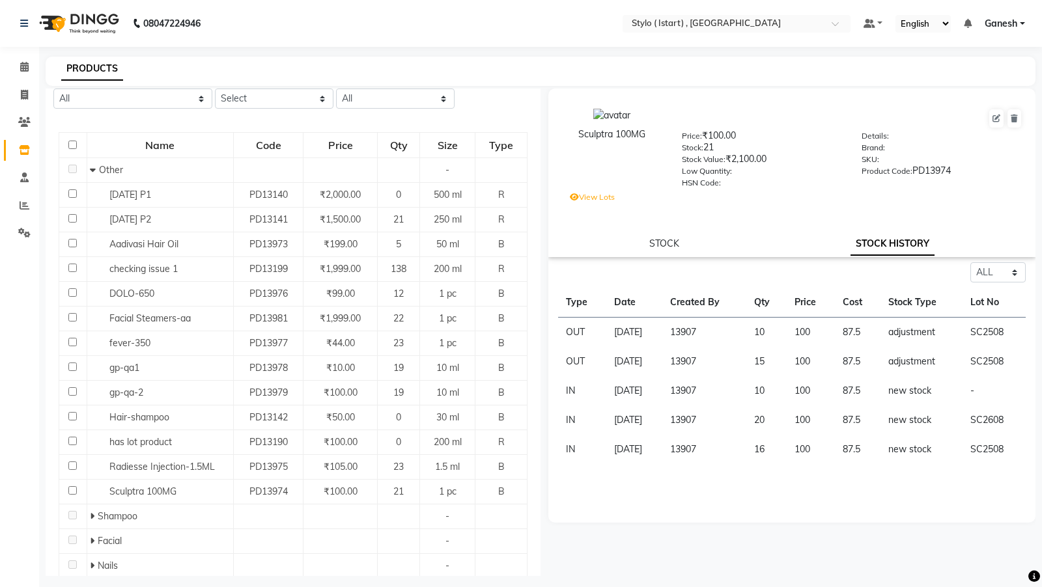
click at [590, 197] on label "View Lots" at bounding box center [592, 197] width 45 height 12
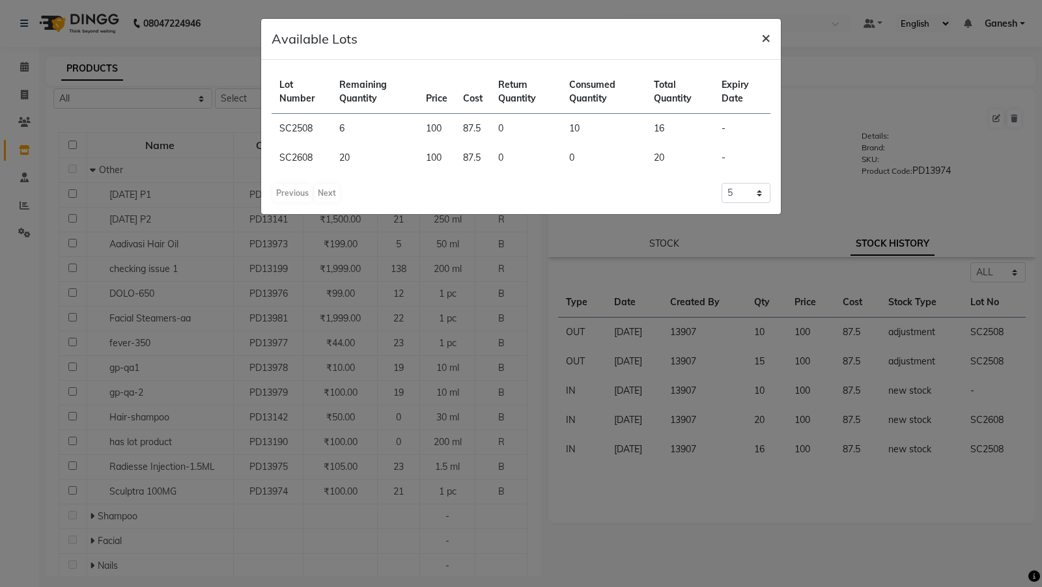
click at [769, 42] on span "×" at bounding box center [765, 37] width 9 height 20
